Goal: Information Seeking & Learning: Learn about a topic

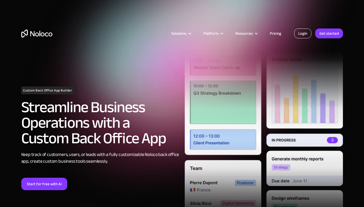
click at [303, 33] on link "Login" at bounding box center [302, 34] width 17 height 10
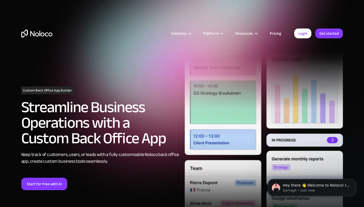
click at [276, 34] on link "Pricing" at bounding box center [276, 33] width 24 height 7
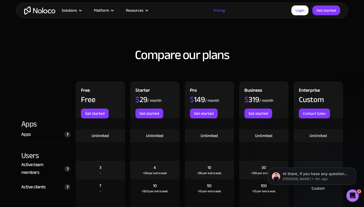
scroll to position [493, 0]
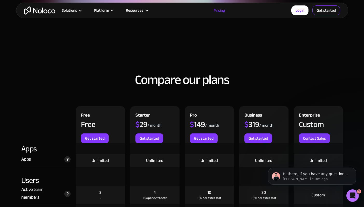
click at [329, 12] on link "Get started" at bounding box center [327, 10] width 28 height 10
click at [323, 12] on link "Get started" at bounding box center [327, 10] width 28 height 10
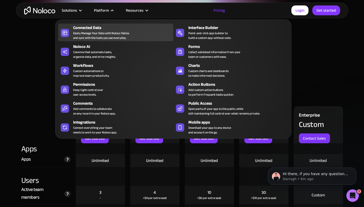
click at [90, 32] on div "Easily Manage Your Data with Noloco Tables and sync with the tools you use ever…" at bounding box center [101, 35] width 56 height 9
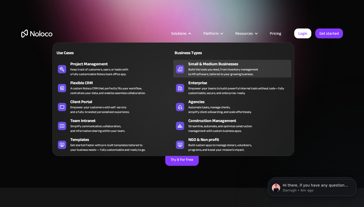
click at [203, 70] on div "Build the tools you need, from inventory management to HR software, tailored to…" at bounding box center [223, 71] width 70 height 9
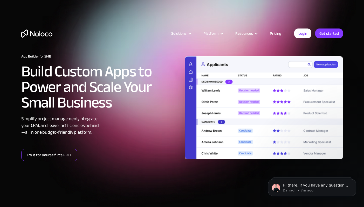
click at [45, 156] on link "Try it for yourself. It’s FREE" at bounding box center [49, 155] width 56 height 12
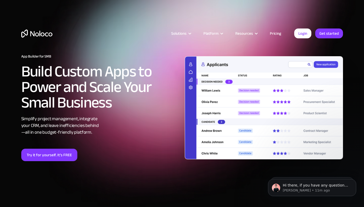
click at [275, 34] on link "Pricing" at bounding box center [276, 33] width 24 height 7
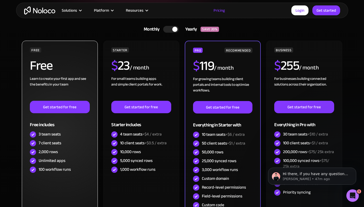
scroll to position [119, 0]
